Goal: Task Accomplishment & Management: Manage account settings

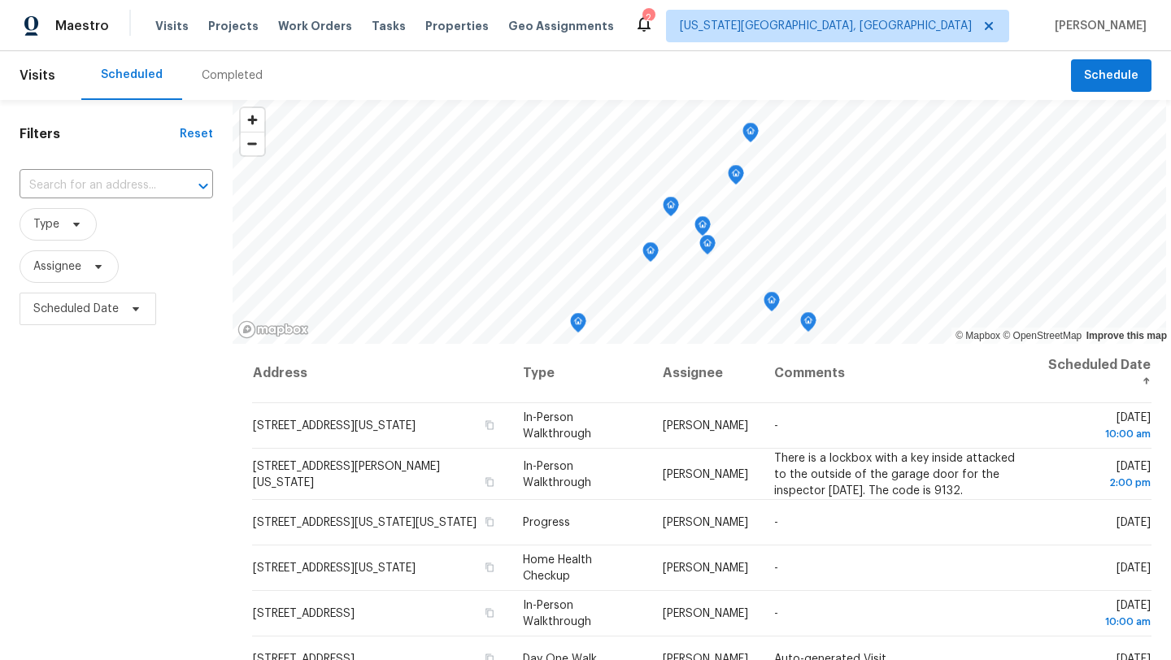
scroll to position [64, 0]
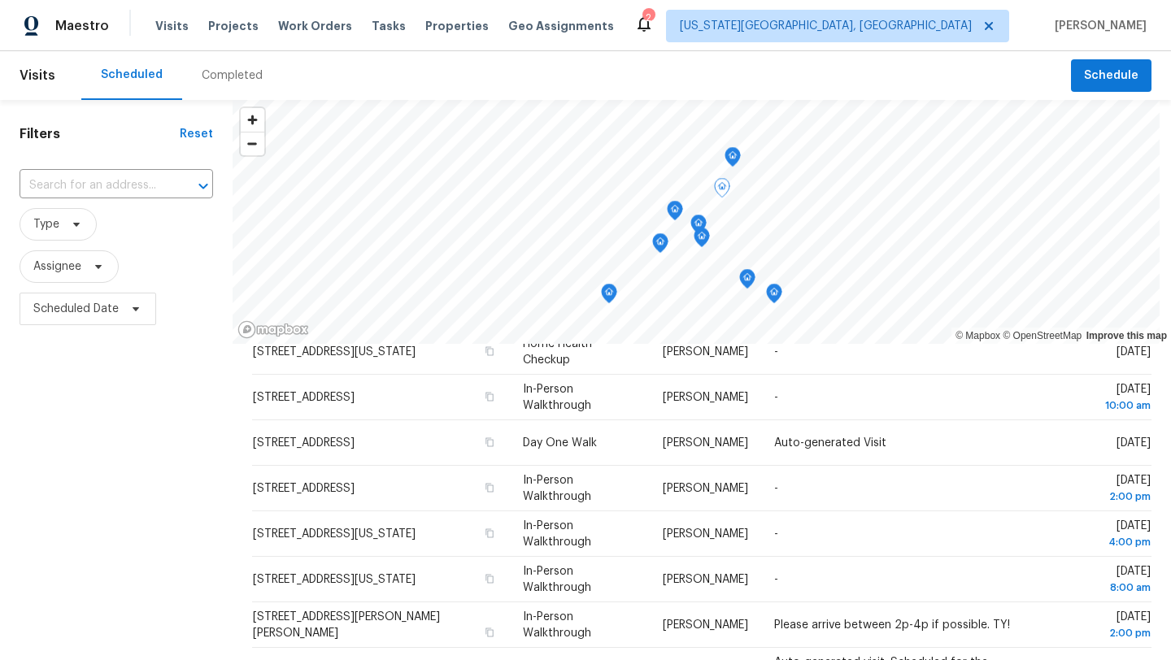
scroll to position [176, 0]
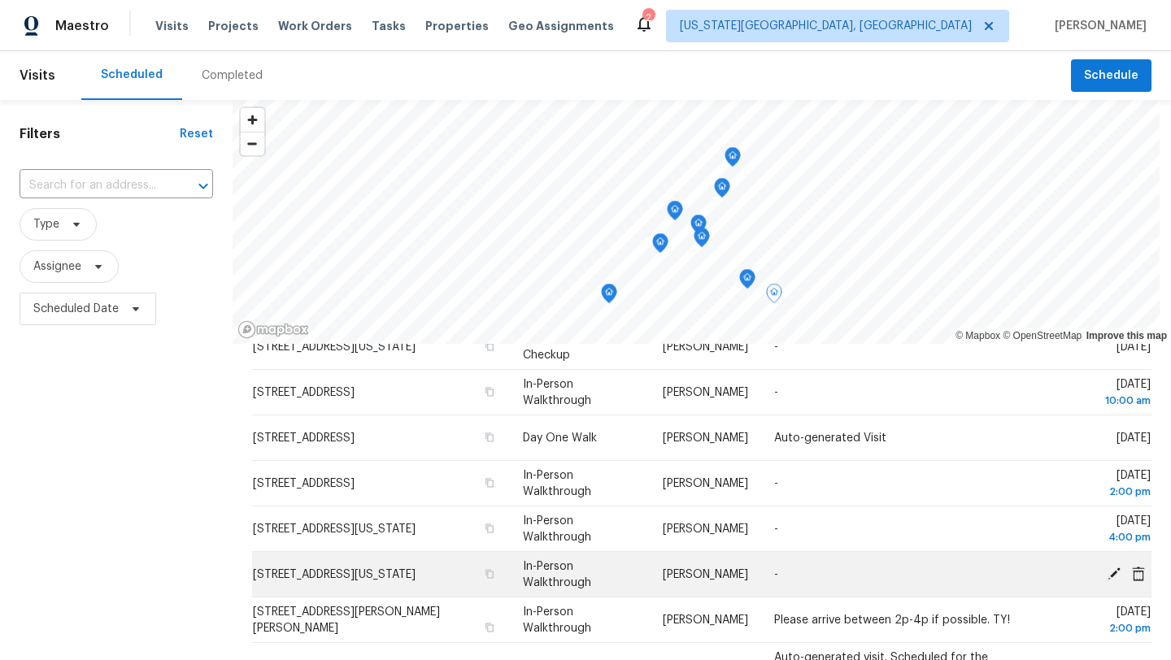
click at [1113, 573] on icon at bounding box center [1114, 573] width 13 height 13
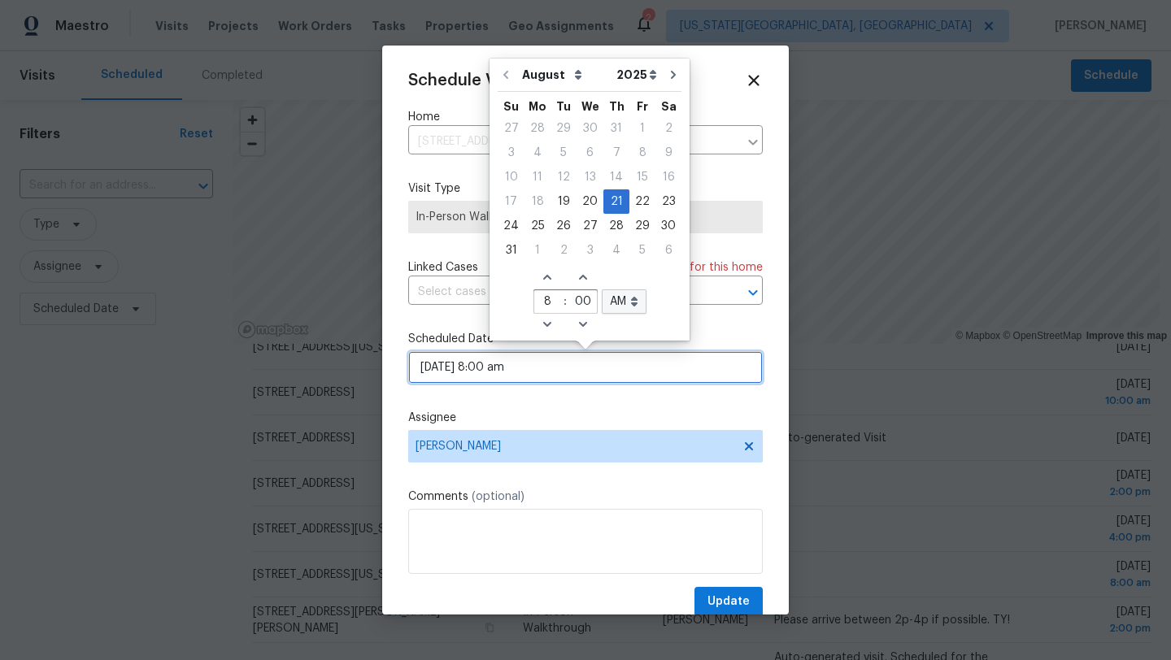
click at [574, 364] on input "08/21/2025 8:00 am" at bounding box center [585, 367] width 355 height 33
click at [557, 194] on div "19" at bounding box center [564, 201] width 26 height 23
type input "08/19/2025 8:00 am"
type input "10"
type input "22"
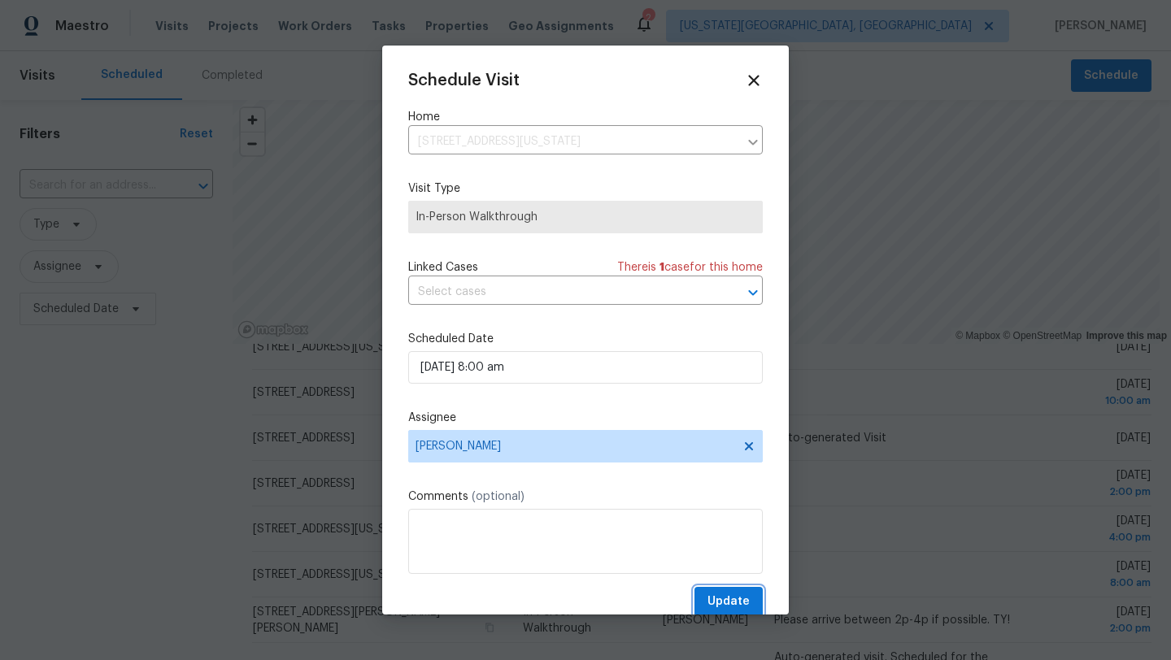
click at [740, 597] on span "Update" at bounding box center [729, 602] width 42 height 20
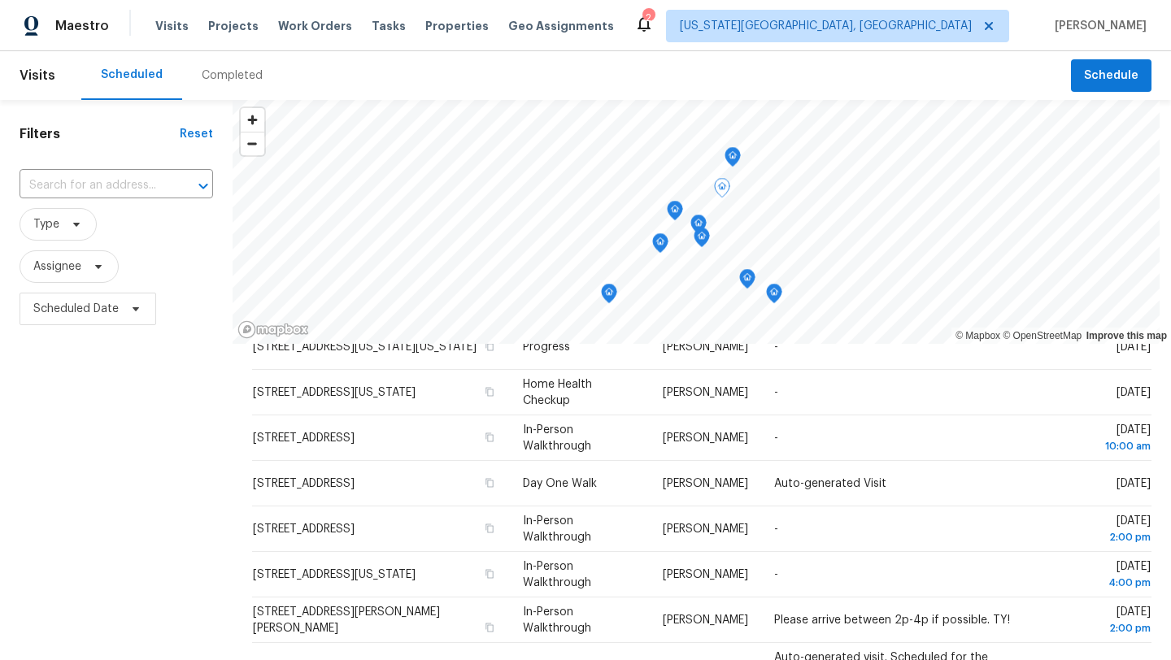
scroll to position [0, 0]
